Goal: Transaction & Acquisition: Obtain resource

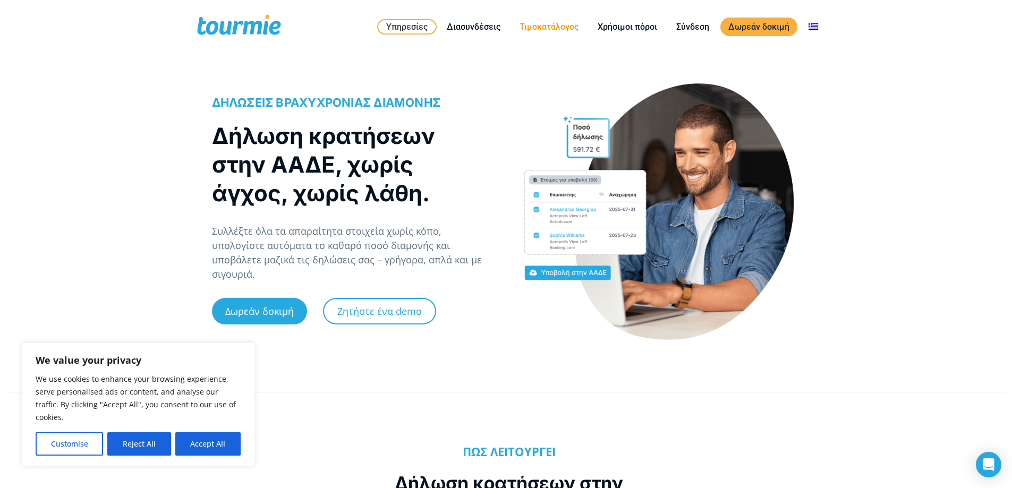
click at [542, 23] on link "Τιμοκατάλογος" at bounding box center [549, 26] width 75 height 13
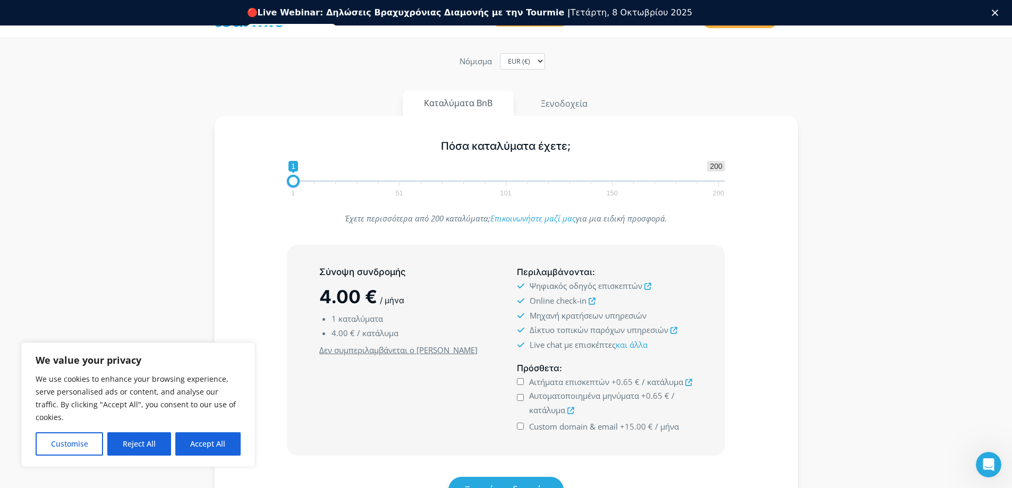
scroll to position [106, 0]
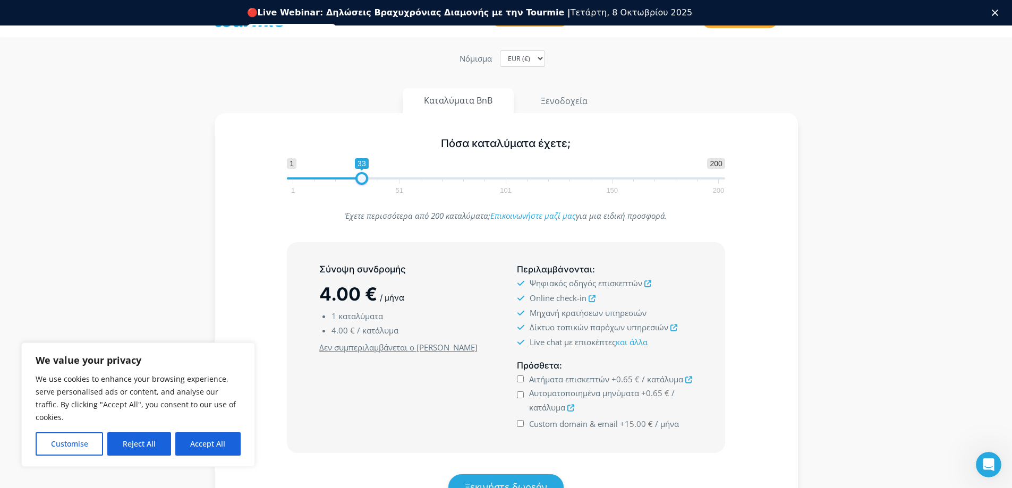
drag, startPoint x: 297, startPoint y: 178, endPoint x: 366, endPoint y: 180, distance: 69.1
click at [366, 180] on span at bounding box center [361, 178] width 13 height 13
type input "1"
drag, startPoint x: 359, startPoint y: 180, endPoint x: 267, endPoint y: 179, distance: 91.4
click at [269, 179] on div "Πόσα καταλύματα έχετε; 1 200 0 0 1 1 51 101 150 200 1" at bounding box center [506, 163] width 553 height 69
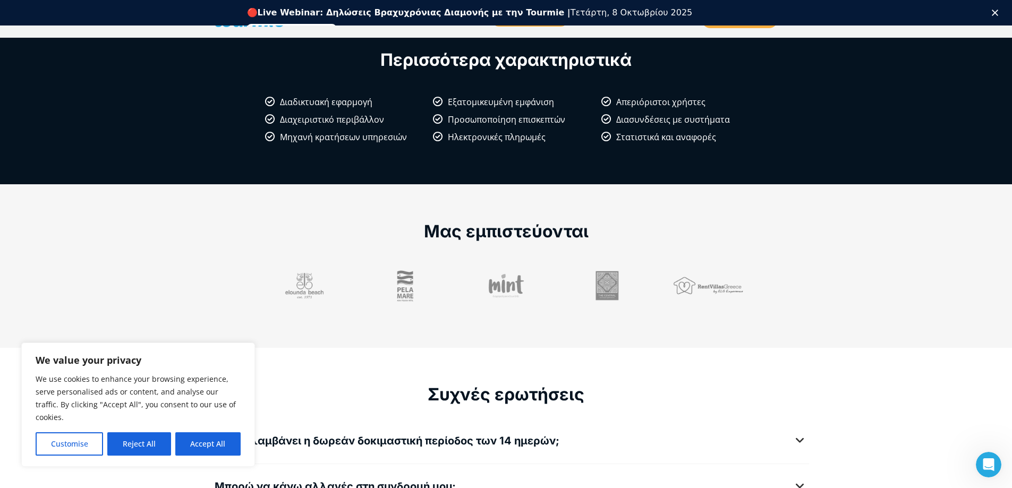
scroll to position [1063, 0]
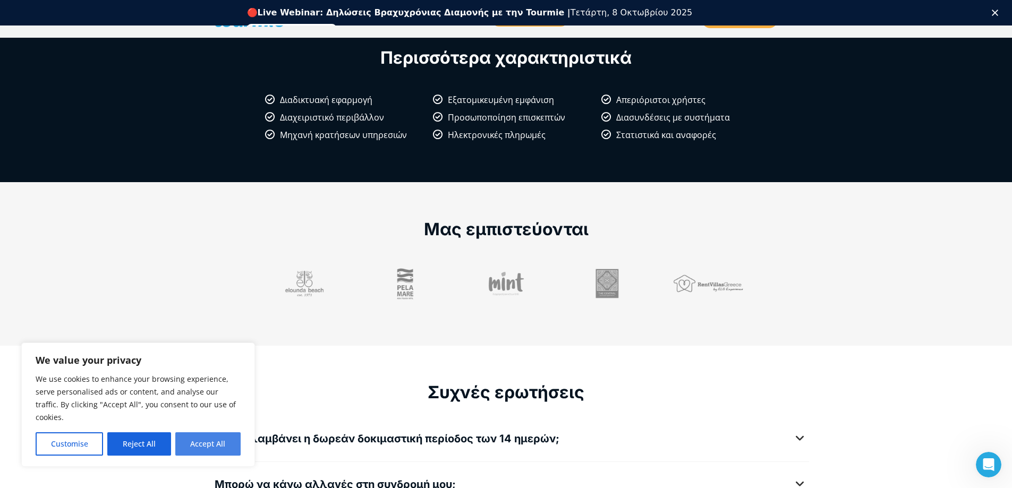
click at [216, 438] on button "Accept All" at bounding box center [207, 444] width 65 height 23
checkbox input "true"
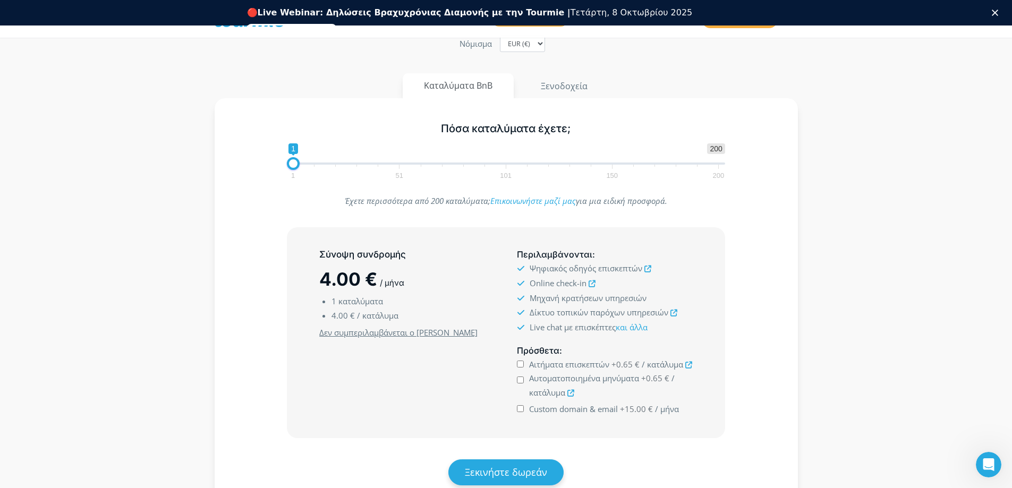
scroll to position [117, 0]
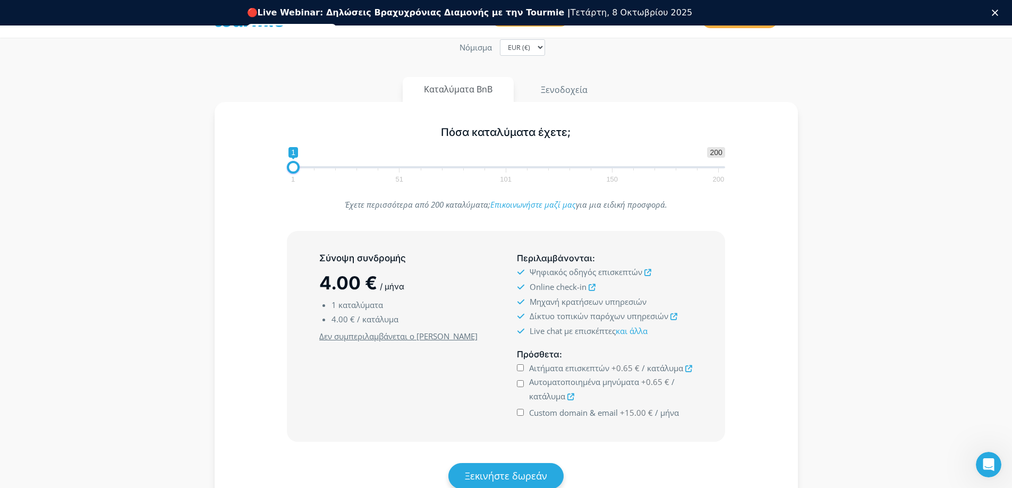
click at [648, 275] on icon at bounding box center [648, 272] width 7 height 7
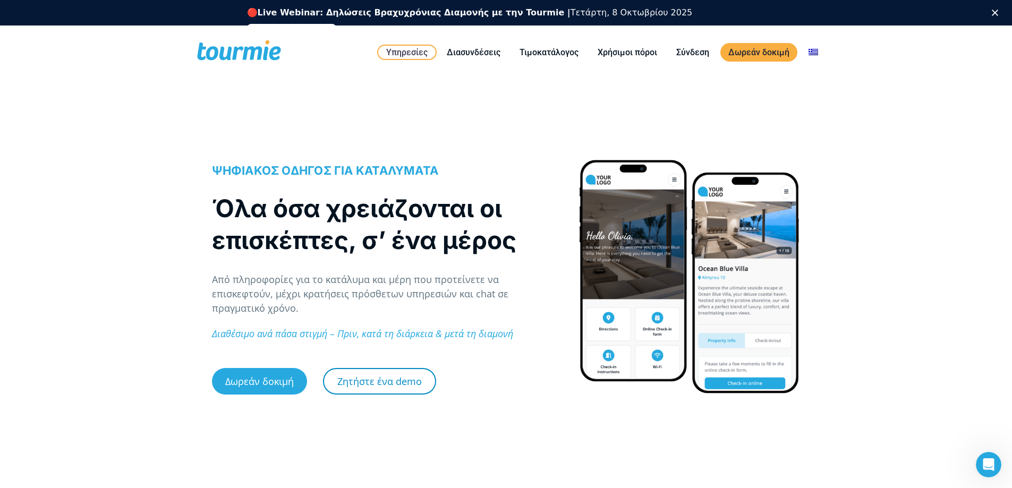
click at [394, 380] on link "Ζητήστε ένα demo" at bounding box center [379, 381] width 113 height 27
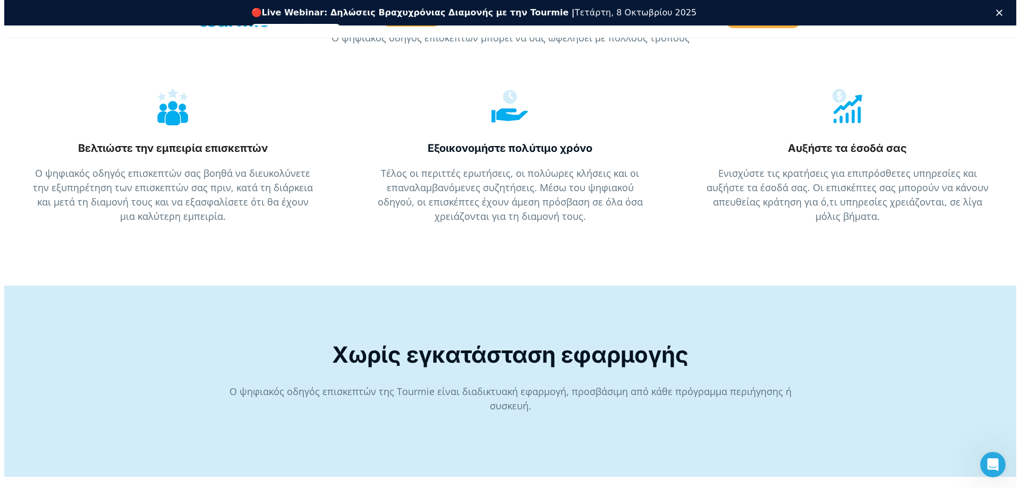
scroll to position [1502, 0]
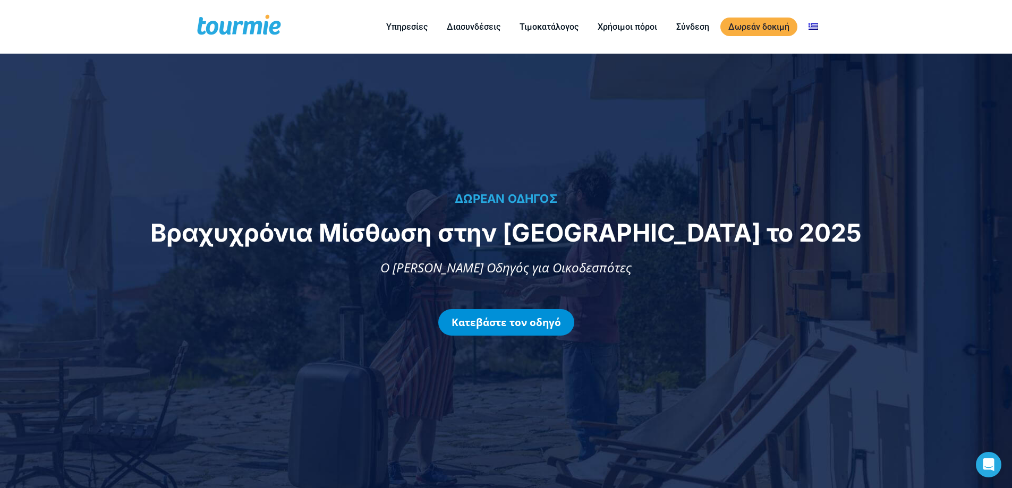
click at [498, 323] on link "Κατεβάστε τον οδηγό" at bounding box center [506, 322] width 136 height 27
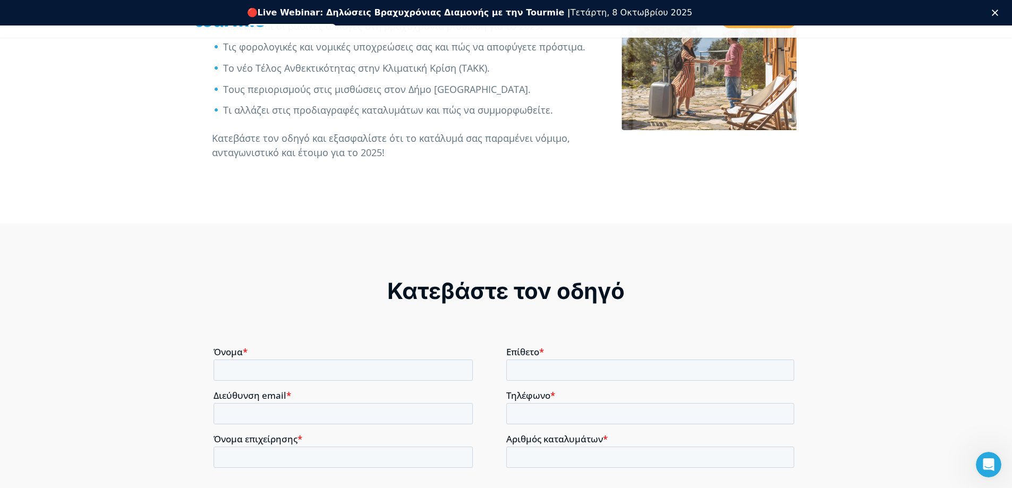
scroll to position [717, 0]
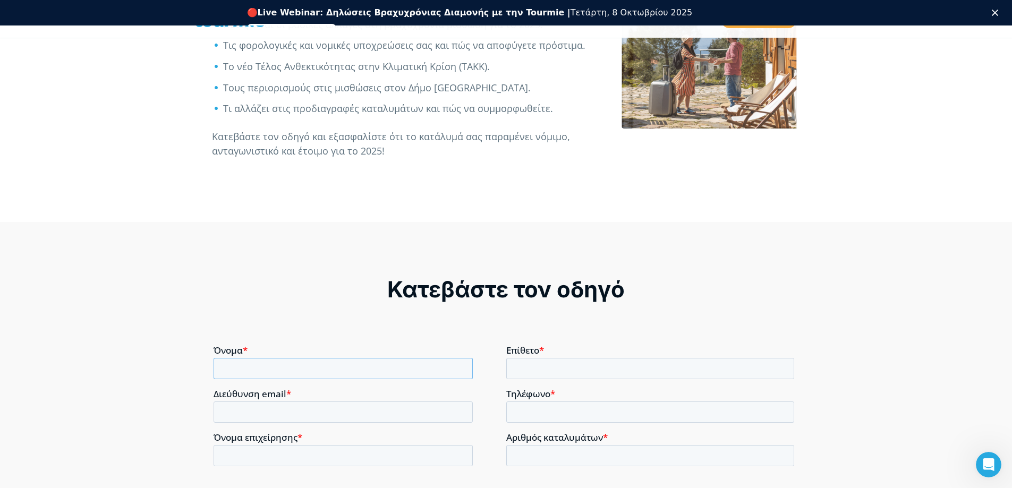
click at [250, 366] on input "Όνομα *" at bounding box center [343, 368] width 259 height 21
type input "Georgios"
click at [529, 365] on input "Επίθετο *" at bounding box center [650, 368] width 289 height 21
type input "Tolias"
click at [232, 412] on input "Διεύθυνση email *" at bounding box center [343, 411] width 259 height 21
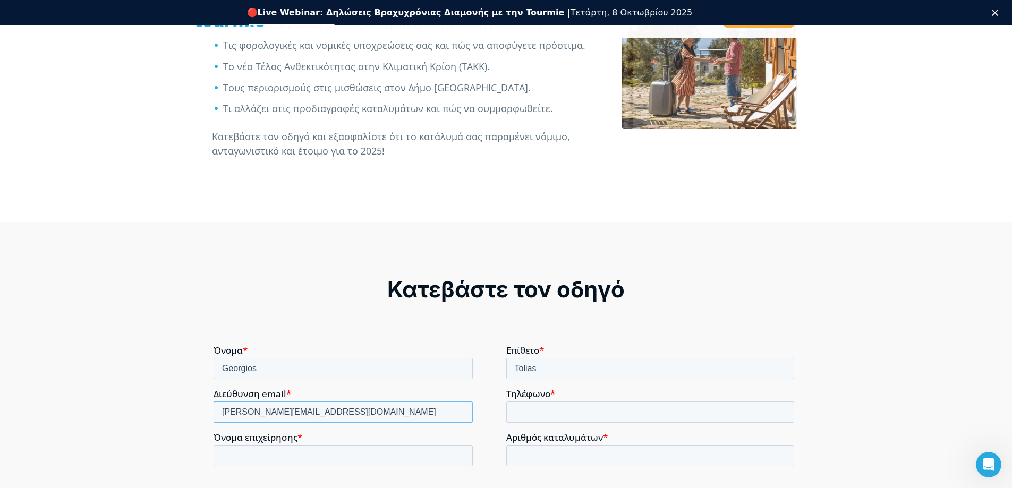
type input "george@tolias.gr"
click at [528, 407] on input "Τηλέφωνο *" at bounding box center [650, 411] width 289 height 21
type input "+306974411201"
click at [254, 459] on input "Όνομα επιχείρησης *" at bounding box center [343, 455] width 259 height 21
click at [520, 455] on input "Αριθμός καταλυμάτων *" at bounding box center [650, 455] width 289 height 21
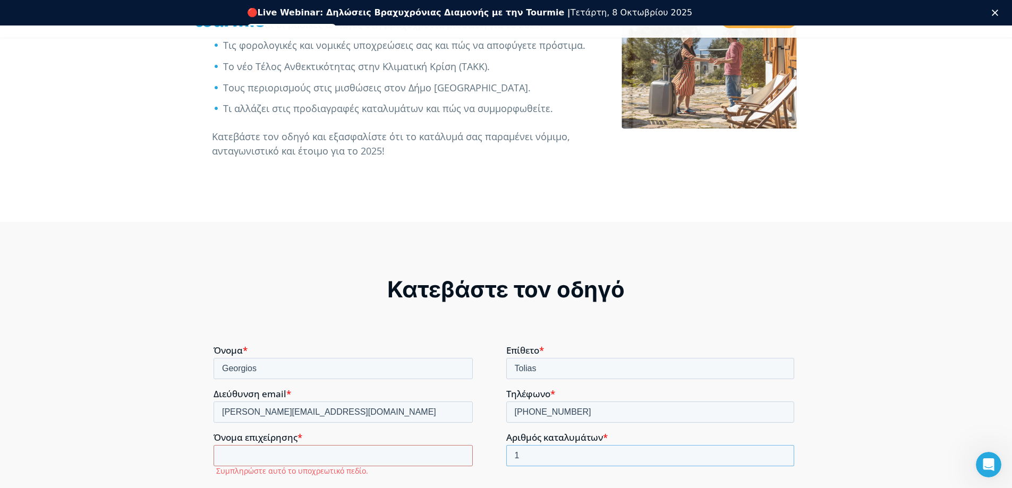
type input "1"
click at [223, 455] on input "Όνομα επιχείρησης *" at bounding box center [343, 455] width 259 height 21
type input "t"
type input "τ"
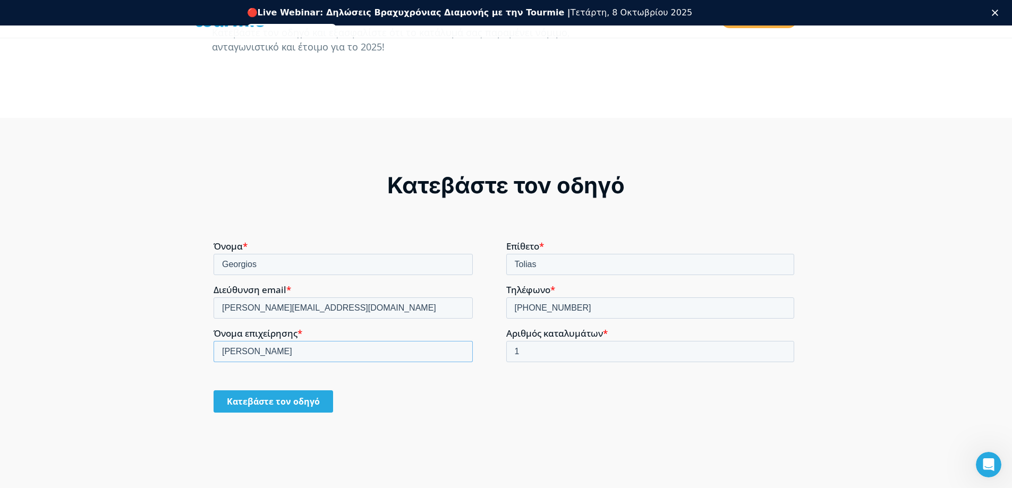
scroll to position [824, 0]
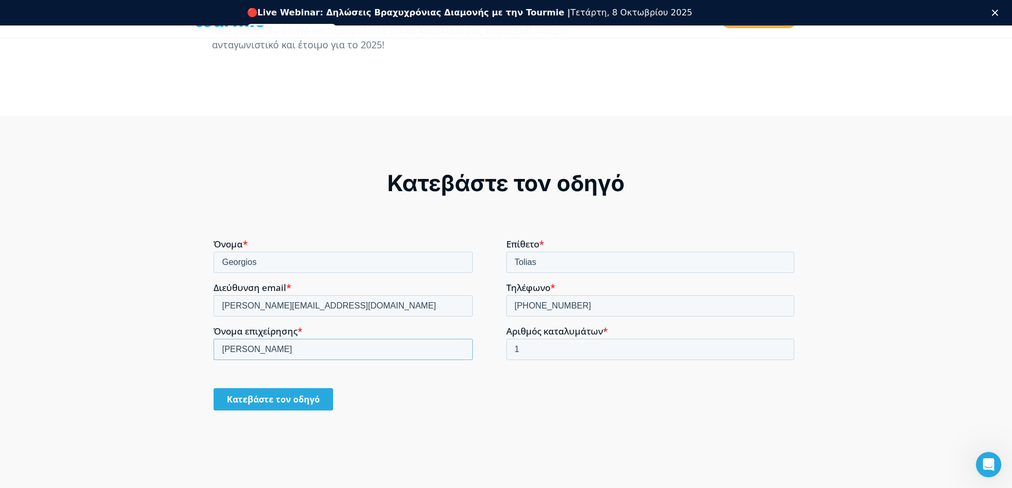
type input "ΤΟΛΙΑΣ ΓΕΩΡΓΙΟΣ"
click at [289, 403] on input "Κατεβάστε τον οδηγό" at bounding box center [274, 399] width 120 height 22
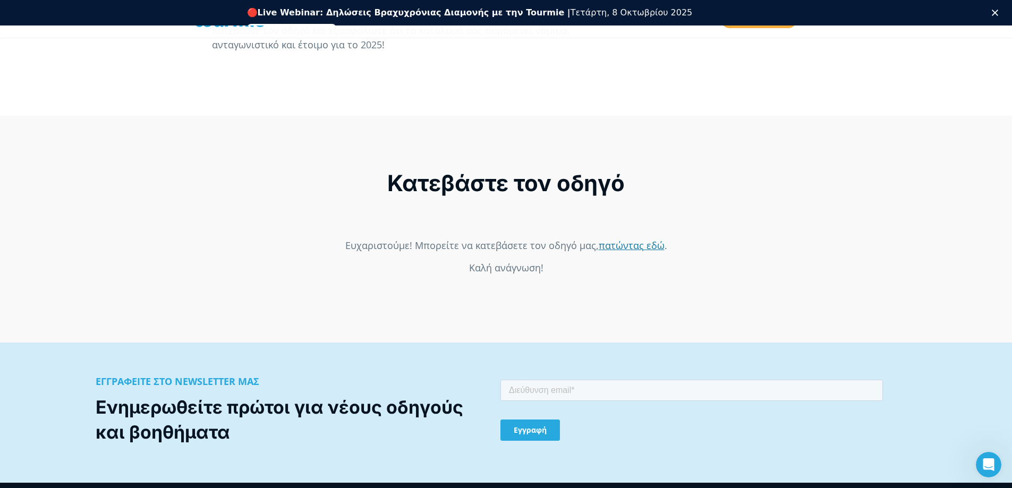
click at [626, 248] on link "πατώντας εδώ" at bounding box center [632, 245] width 66 height 13
